Goal: Information Seeking & Learning: Learn about a topic

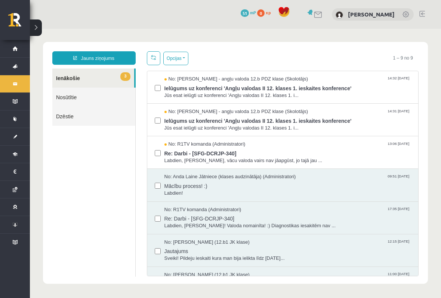
click at [232, 85] on span "Ielūgums uz konferenci 'Angļu valodas II 12. klases 1. ieskaites konference'" at bounding box center [287, 87] width 247 height 9
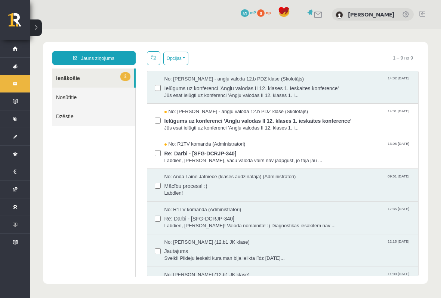
click at [201, 121] on span "Ielūgums uz konferenci 'Angļu valodas II 12. klases 1. ieskaites konference'" at bounding box center [287, 119] width 247 height 9
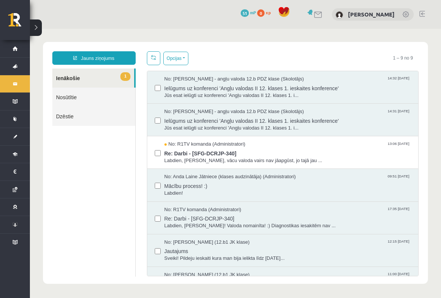
click at [258, 159] on span "Labdien, [PERSON_NAME], vācu valoda vairs nav jāapgūst, jo tajā jau ..." at bounding box center [287, 160] width 247 height 7
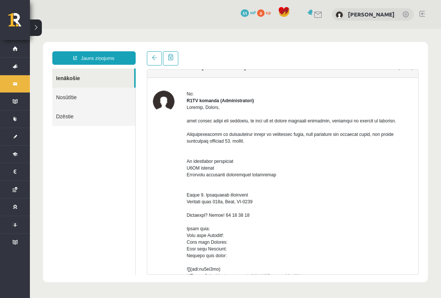
scroll to position [13, 0]
click at [17, 136] on link "[DEMOGRAPHIC_DATA]" at bounding box center [15, 136] width 30 height 17
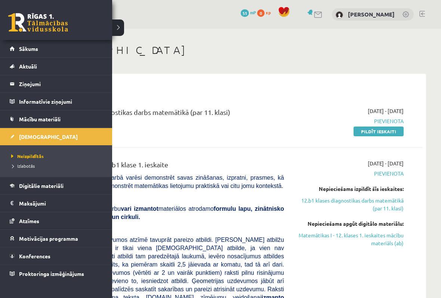
click at [118, 27] on div "0 Dāvanas 51 mP 0 xp [PERSON_NAME]" at bounding box center [235, 14] width 411 height 29
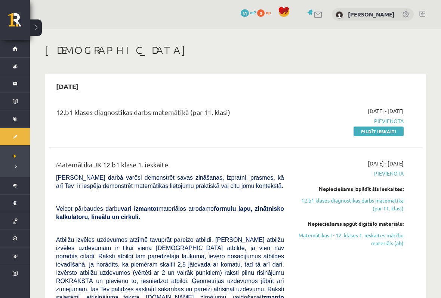
click at [315, 13] on link at bounding box center [310, 12] width 7 height 6
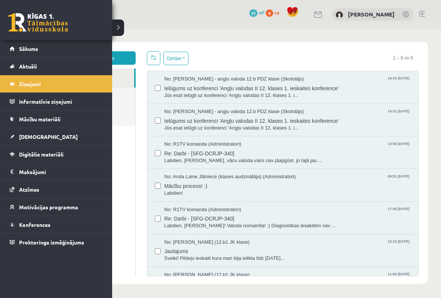
click at [4, 138] on li "[DEMOGRAPHIC_DATA] Neizpildītās [GEOGRAPHIC_DATA]" at bounding box center [56, 136] width 112 height 18
click at [28, 132] on link "[DEMOGRAPHIC_DATA]" at bounding box center [56, 136] width 93 height 17
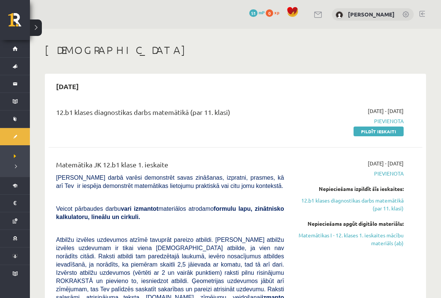
click at [354, 53] on h1 "[DEMOGRAPHIC_DATA]" at bounding box center [235, 50] width 381 height 13
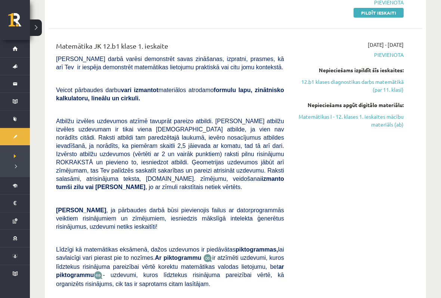
scroll to position [119, 0]
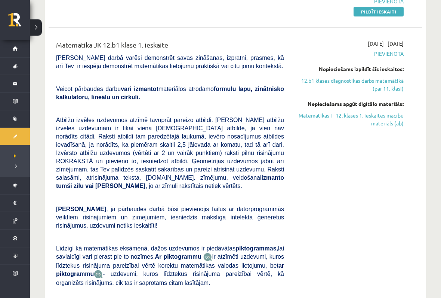
click at [392, 120] on link "Matemātikas I - 12. klases 1. ieskaites mācību materiāls (ab)" at bounding box center [349, 120] width 108 height 16
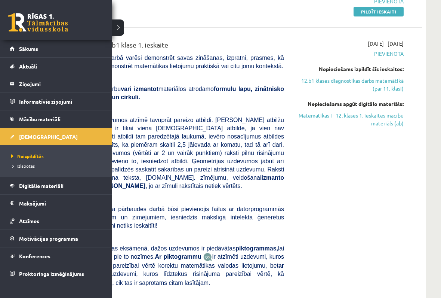
click at [4, 96] on li "Informatīvie ziņojumi 0" at bounding box center [56, 101] width 112 height 18
click at [14, 113] on link "Mācību materiāli" at bounding box center [56, 118] width 93 height 17
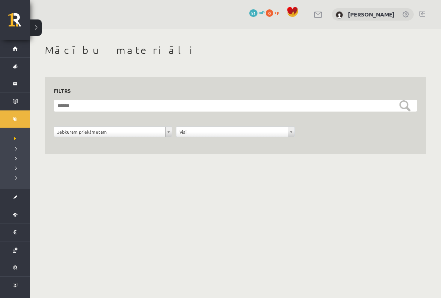
click at [138, 64] on div "**********" at bounding box center [235, 107] width 411 height 157
